Goal: Task Accomplishment & Management: Manage account settings

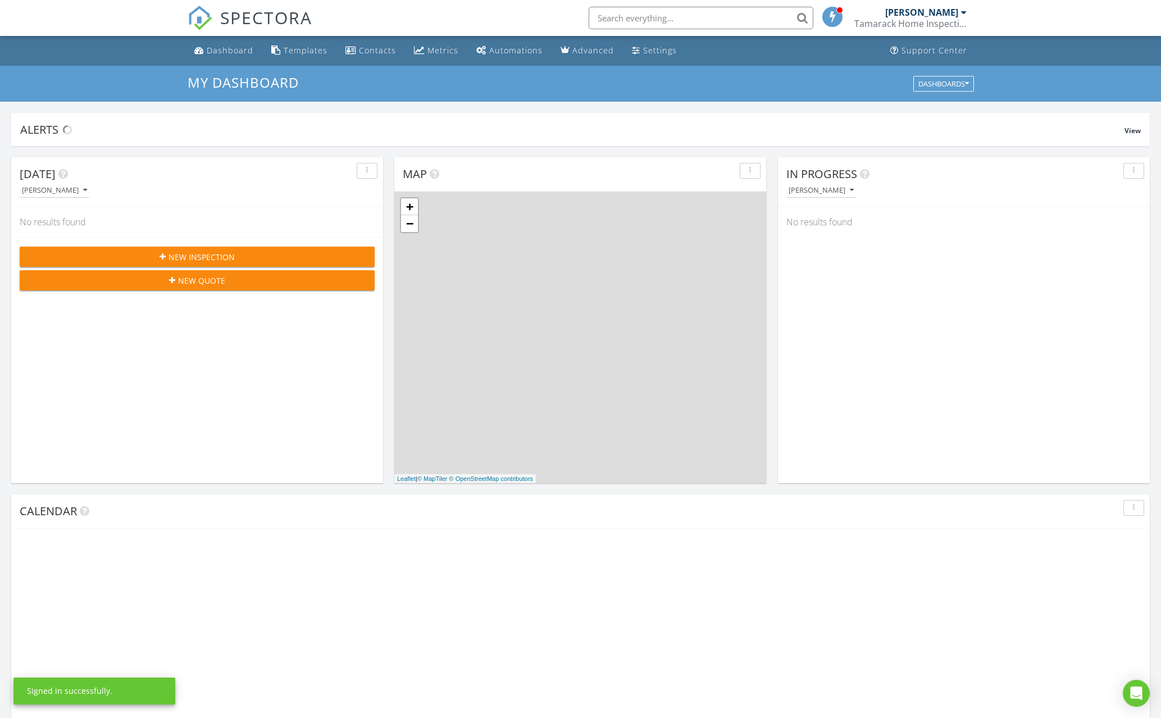
scroll to position [1023, 1162]
click at [935, 22] on div "Tamarack Home Inspections" at bounding box center [910, 23] width 112 height 11
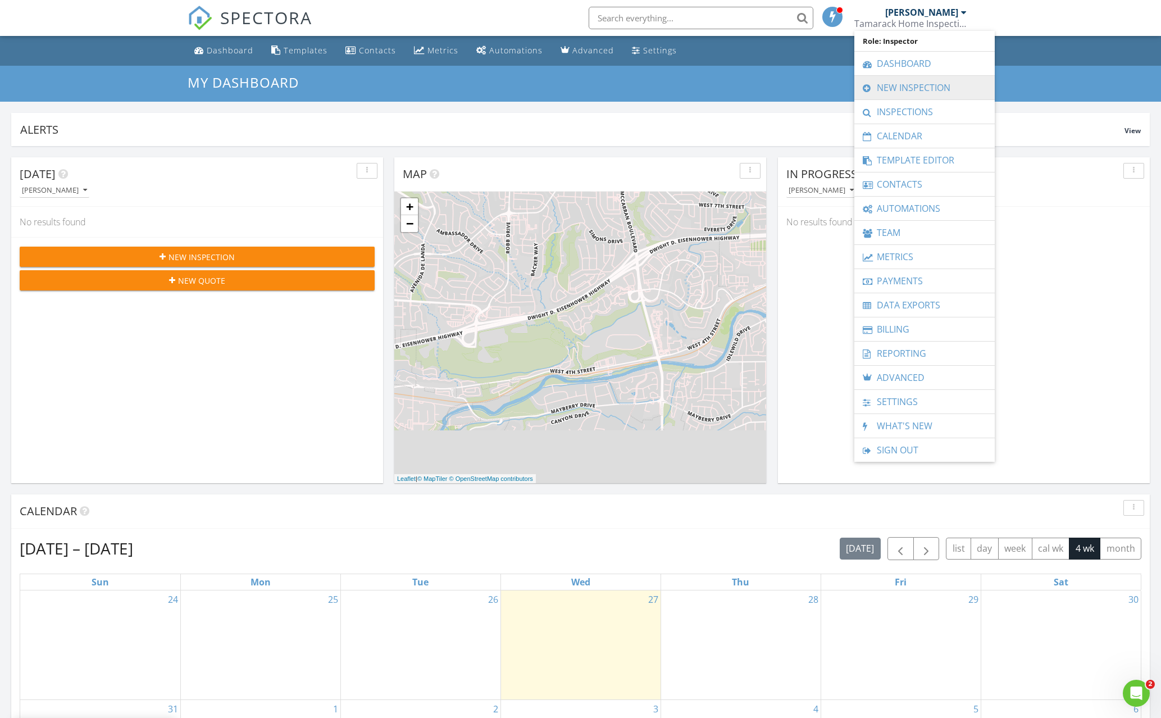
scroll to position [0, 0]
click at [908, 324] on link "Billing" at bounding box center [924, 329] width 129 height 24
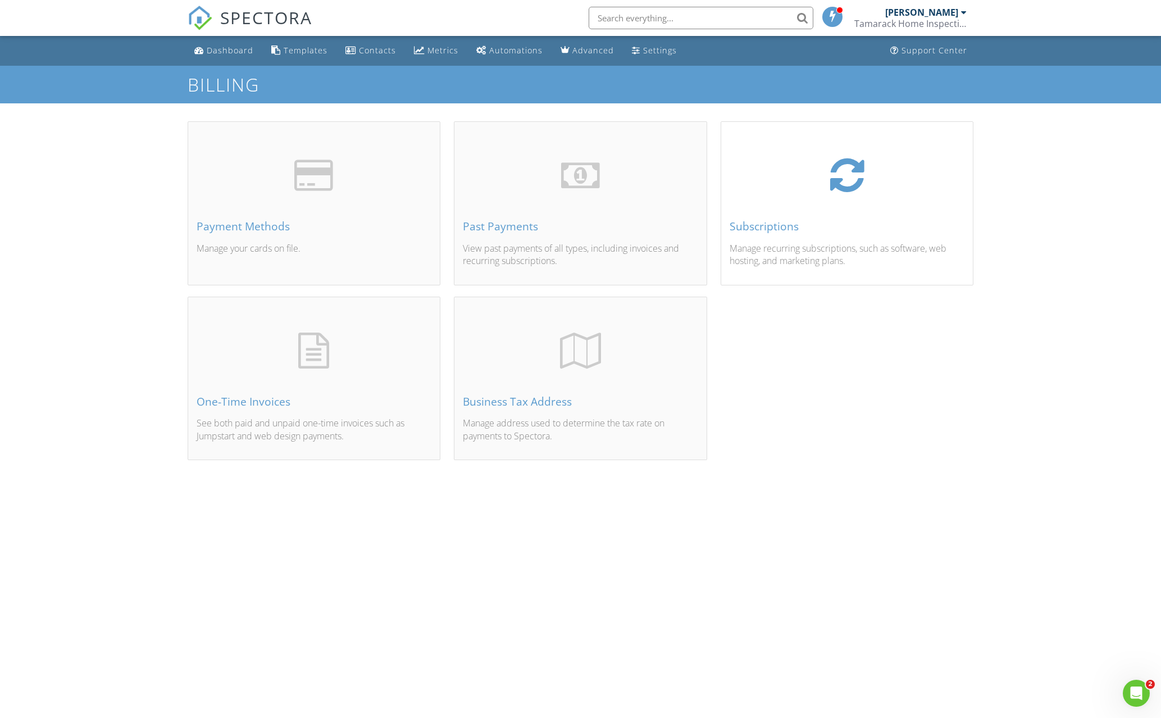
click at [768, 198] on div "Subscriptions Manage recurring subscriptions, such as software, web hosting, an…" at bounding box center [847, 216] width 252 height 135
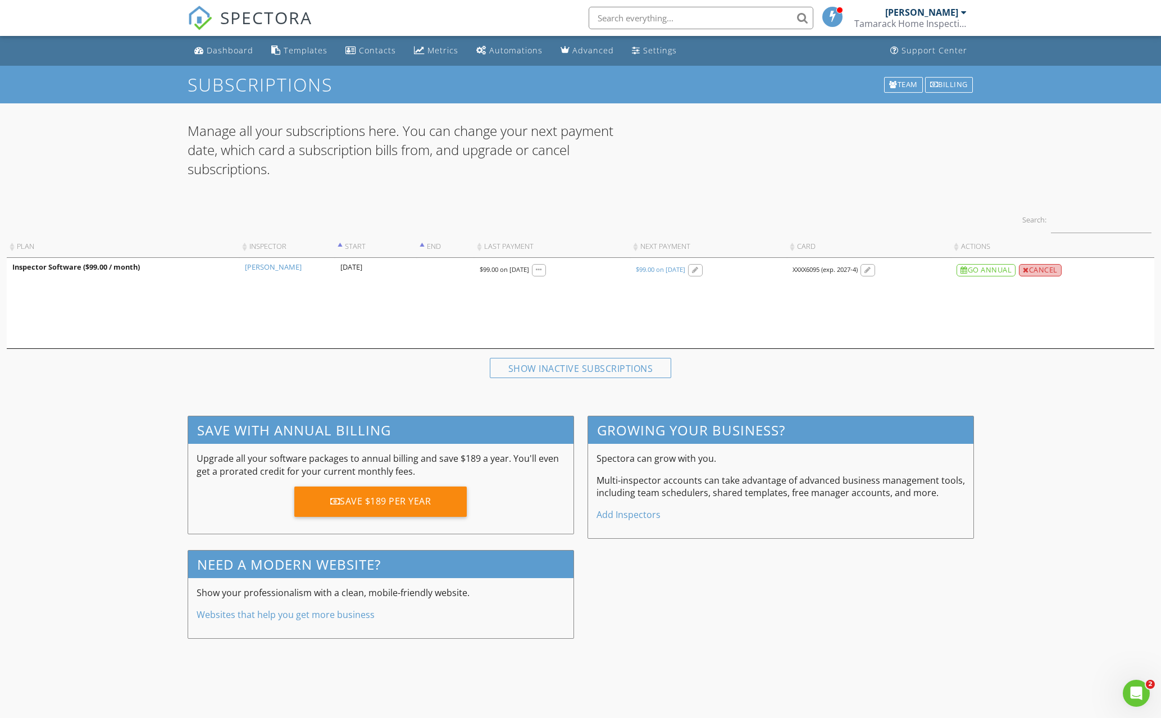
click at [1057, 270] on div "Cancel" at bounding box center [1040, 270] width 43 height 12
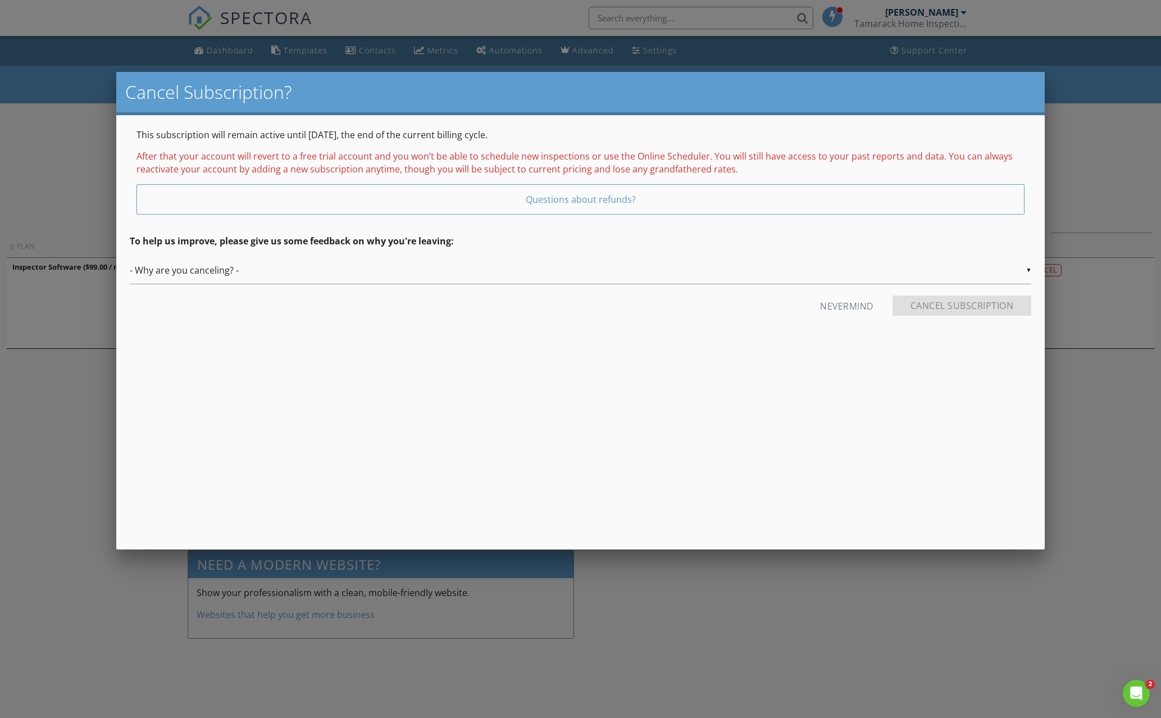
click at [186, 269] on div "▼ - Why are you canceling? - - Why are you canceling? - Temporary Being hired b…" at bounding box center [581, 271] width 902 height 28
click at [175, 299] on span "Temporary" at bounding box center [581, 299] width 902 height 28
type input "Temporary"
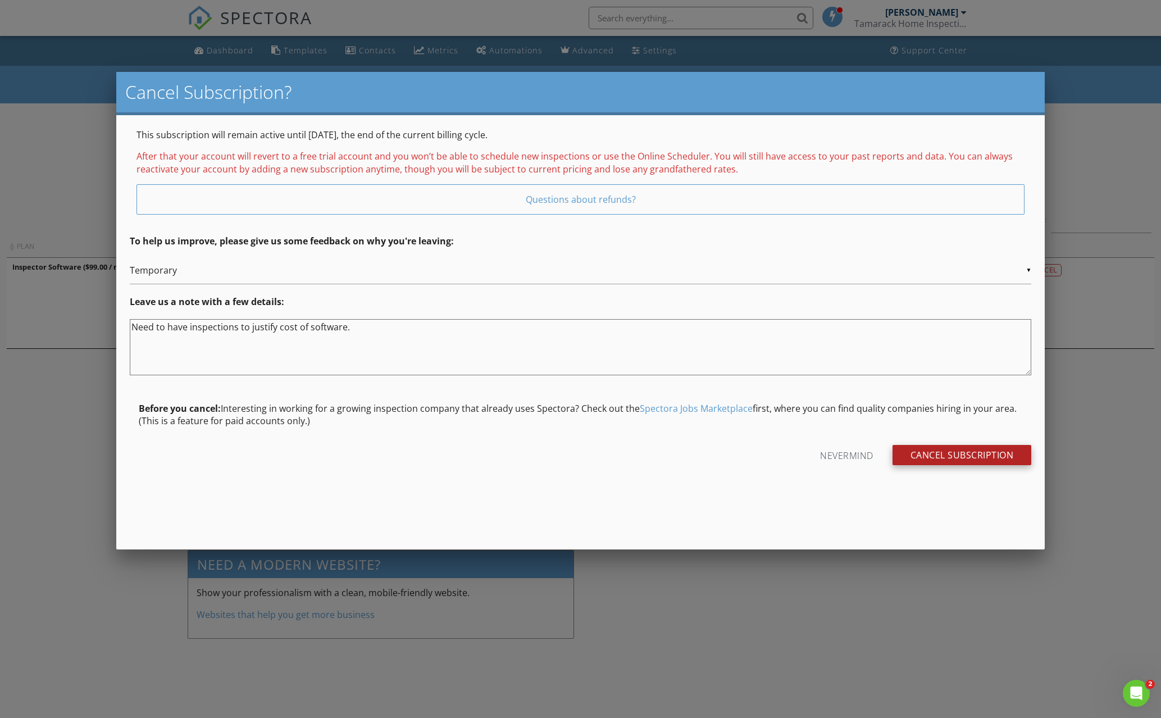
type textarea "Need to have inspections to justify cost of software."
click at [949, 452] on input "Cancel Subscription" at bounding box center [962, 455] width 139 height 20
